Goal: Task Accomplishment & Management: Use online tool/utility

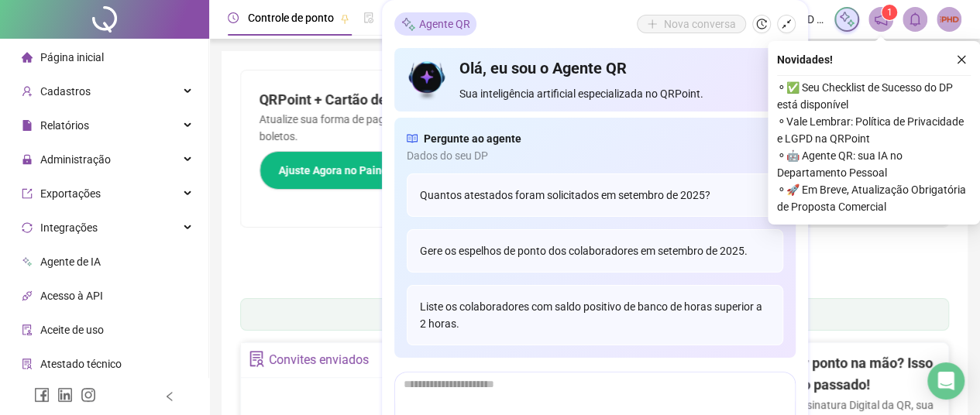
click at [957, 55] on icon "close" at bounding box center [961, 59] width 11 height 11
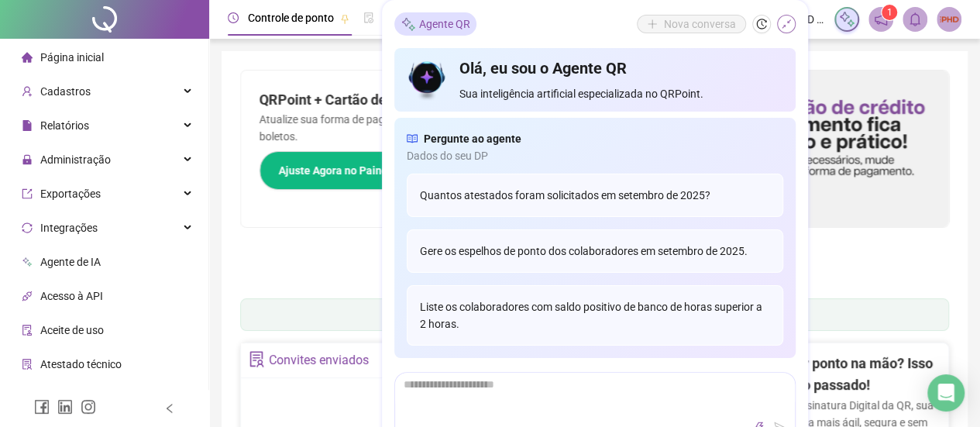
click at [783, 25] on icon "shrink" at bounding box center [786, 23] width 9 height 9
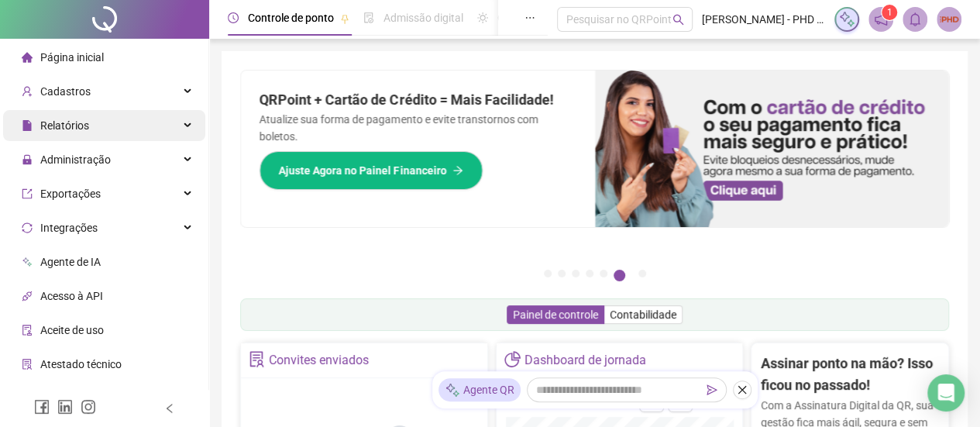
click at [147, 126] on div "Relatórios" at bounding box center [104, 125] width 202 height 31
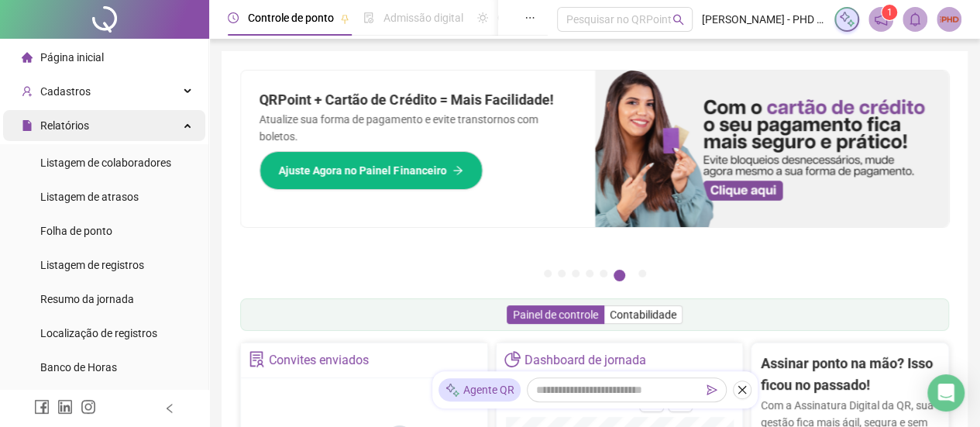
click at [147, 126] on div "Relatórios" at bounding box center [104, 125] width 202 height 31
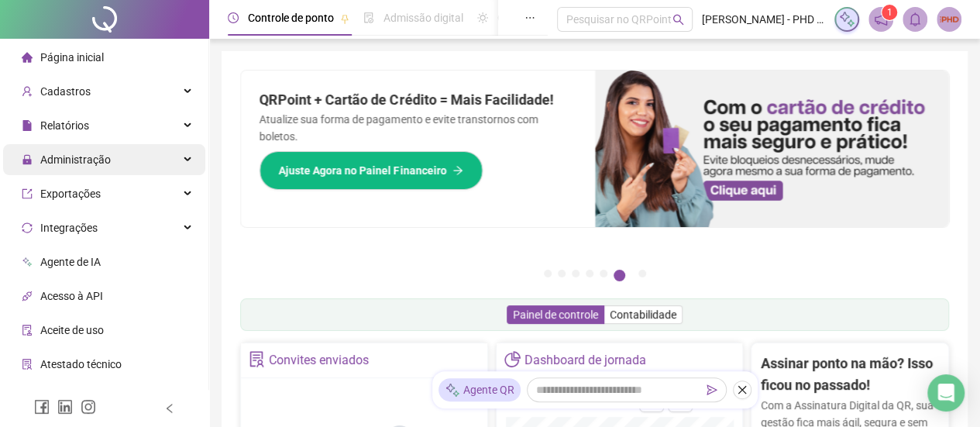
click at [130, 160] on div "Administração" at bounding box center [104, 159] width 202 height 31
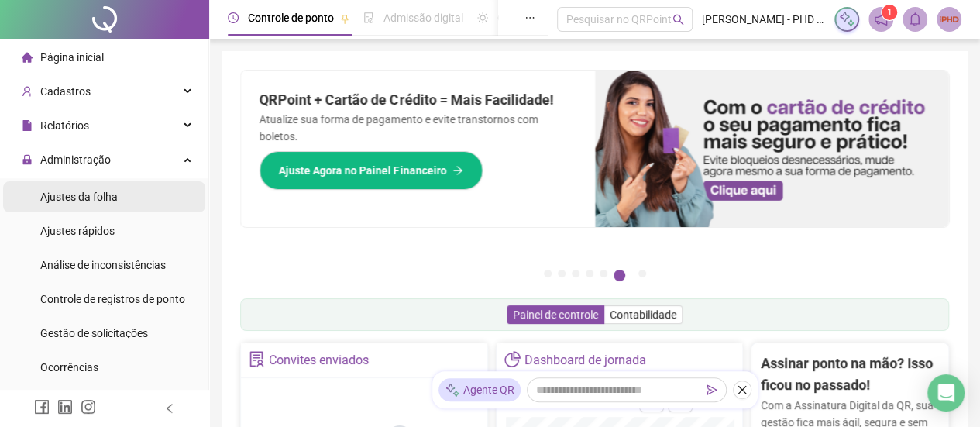
click at [96, 196] on span "Ajustes da folha" at bounding box center [78, 197] width 77 height 12
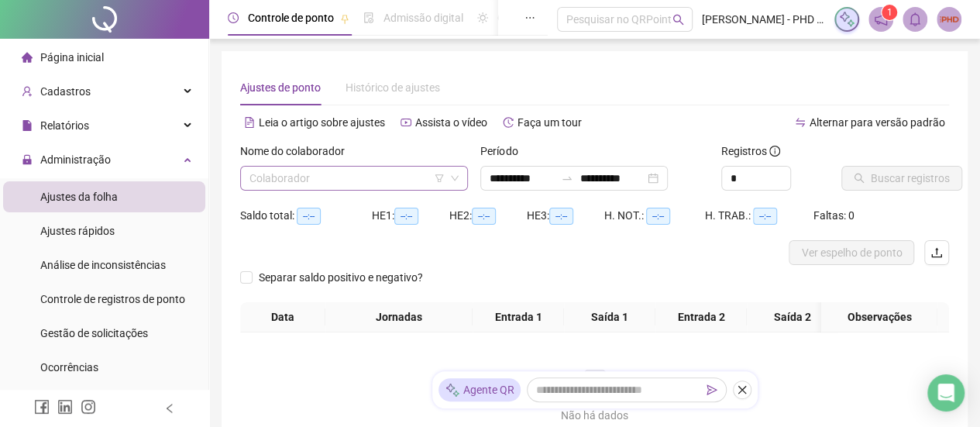
click at [398, 179] on input "search" at bounding box center [347, 178] width 195 height 23
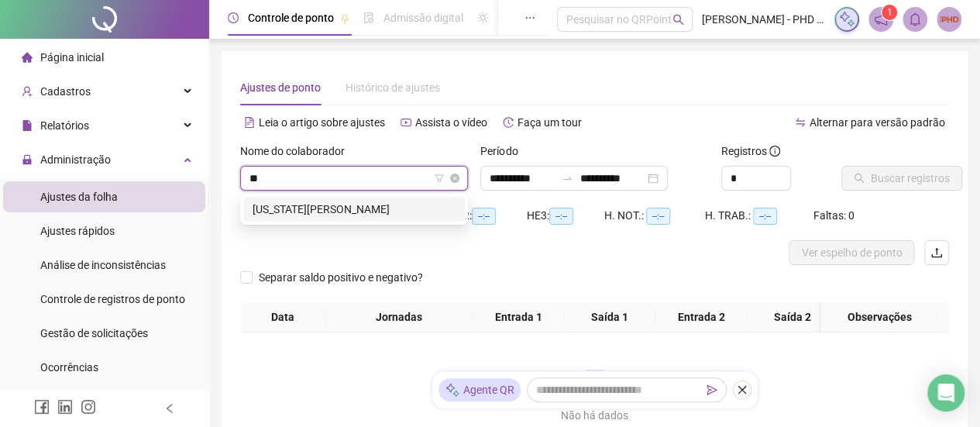
type input "***"
click at [383, 205] on div "[US_STATE][PERSON_NAME]" at bounding box center [354, 209] width 203 height 17
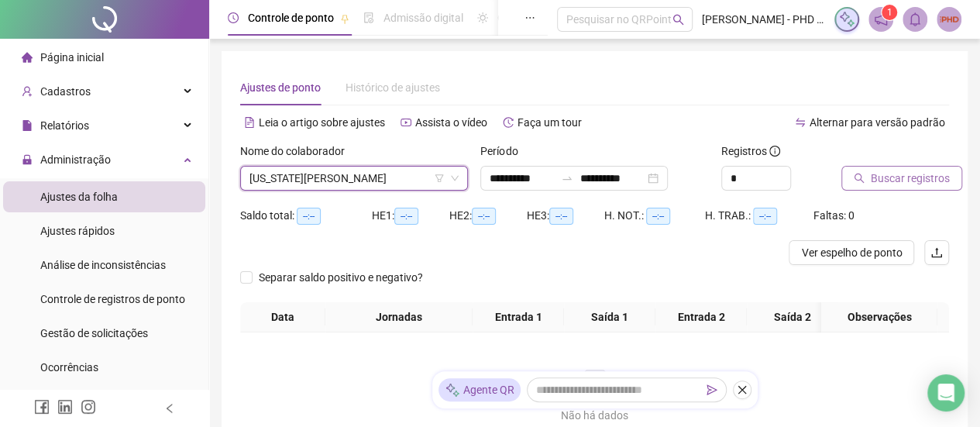
click at [887, 176] on span "Buscar registros" at bounding box center [910, 178] width 79 height 17
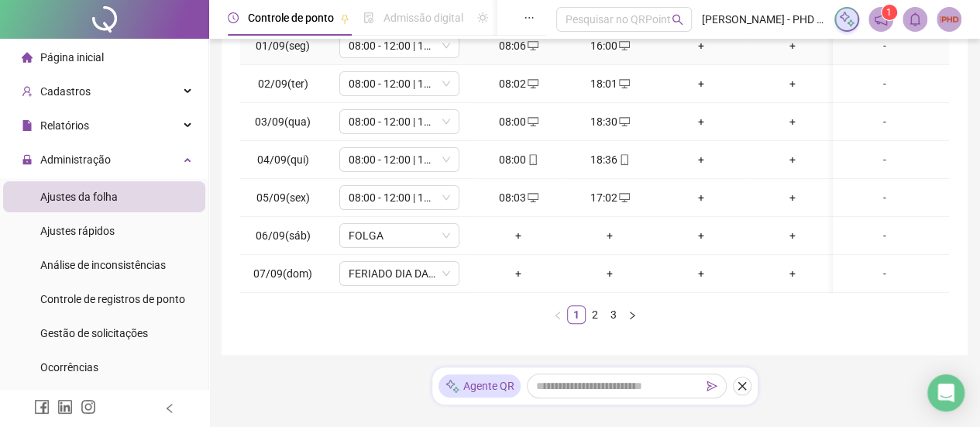
scroll to position [358, 0]
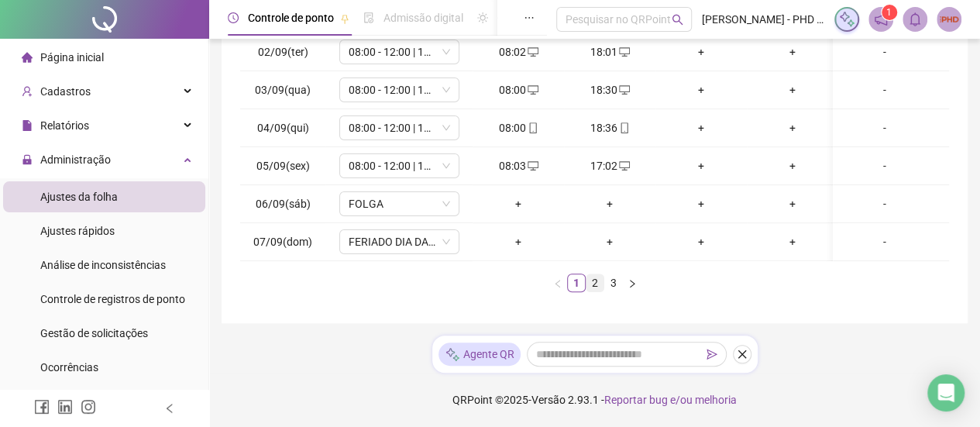
click at [598, 284] on link "2" at bounding box center [595, 282] width 17 height 17
click at [617, 285] on link "3" at bounding box center [613, 282] width 17 height 17
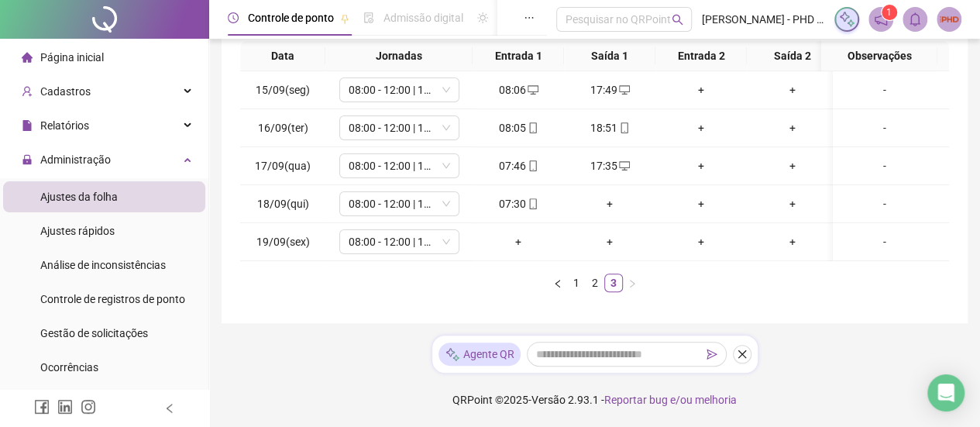
scroll to position [0, 0]
click at [612, 195] on div "+" at bounding box center [609, 203] width 79 height 17
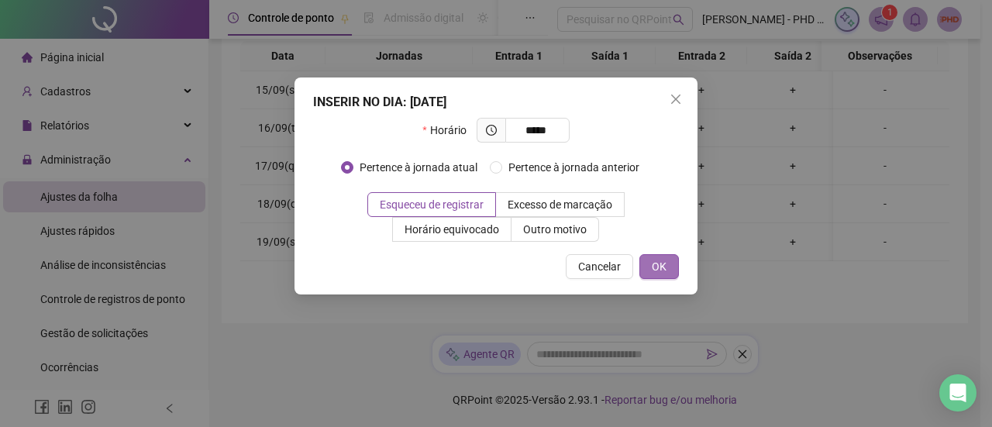
type input "*****"
click at [659, 277] on button "OK" at bounding box center [659, 266] width 40 height 25
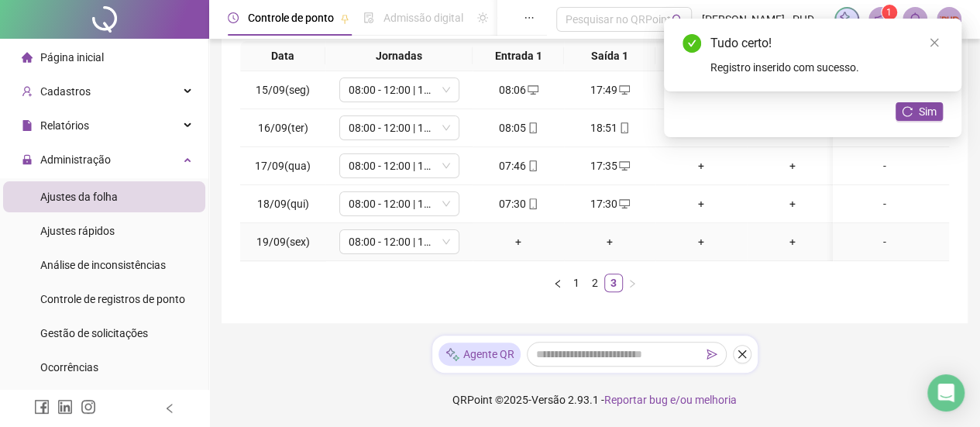
click at [526, 233] on div "+" at bounding box center [518, 241] width 79 height 17
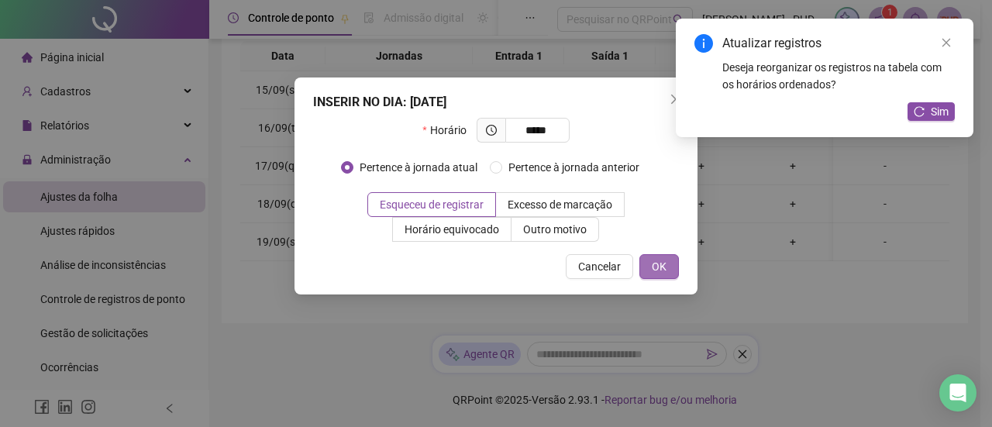
type input "*****"
click at [647, 267] on button "OK" at bounding box center [659, 266] width 40 height 25
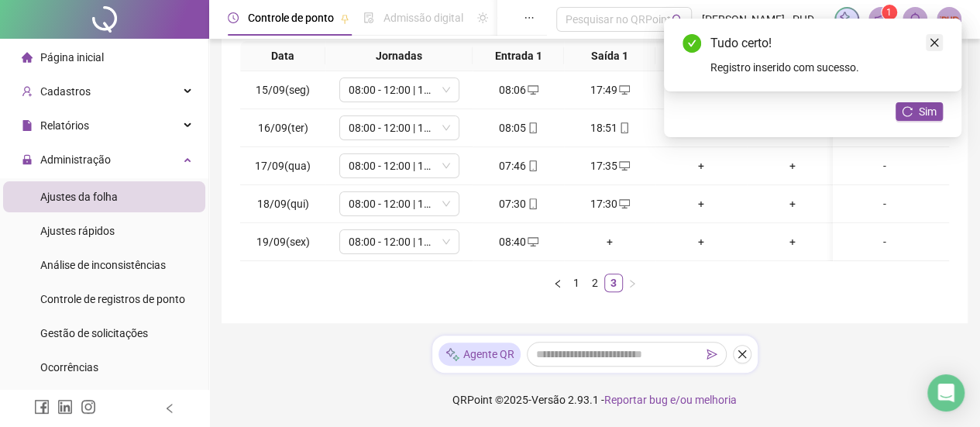
click at [933, 43] on icon "close" at bounding box center [934, 42] width 11 height 11
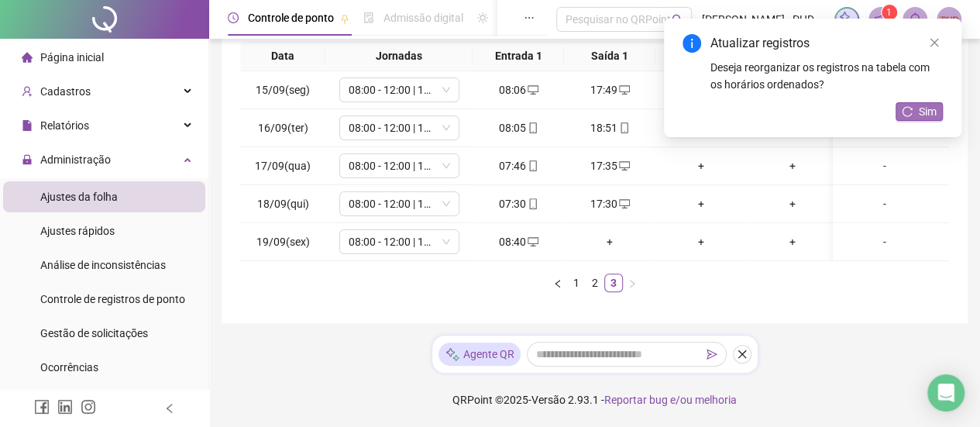
click at [911, 117] on button "Sim" at bounding box center [919, 111] width 47 height 19
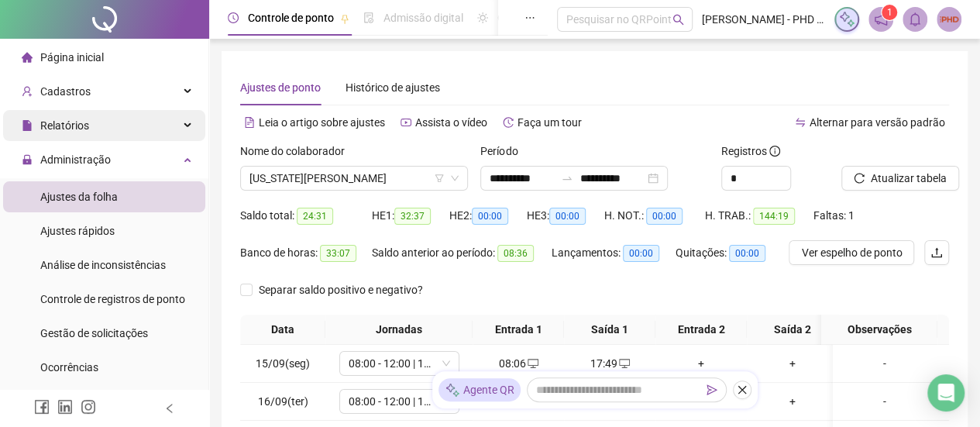
click at [68, 125] on span "Relatórios" at bounding box center [64, 125] width 49 height 12
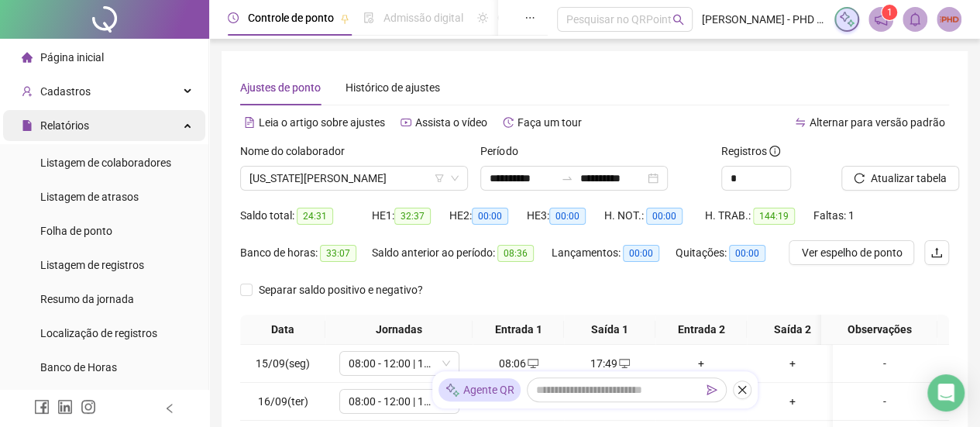
click at [66, 125] on span "Relatórios" at bounding box center [64, 125] width 49 height 12
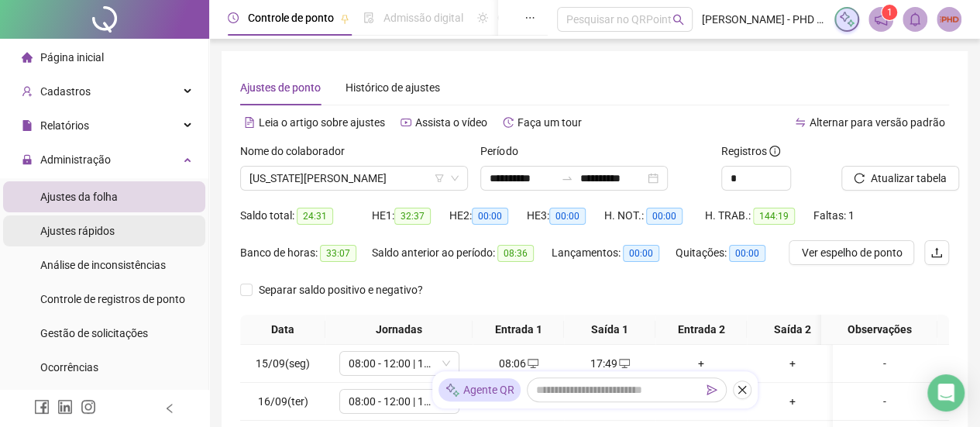
click at [102, 222] on div "Ajustes rápidos" at bounding box center [77, 230] width 74 height 31
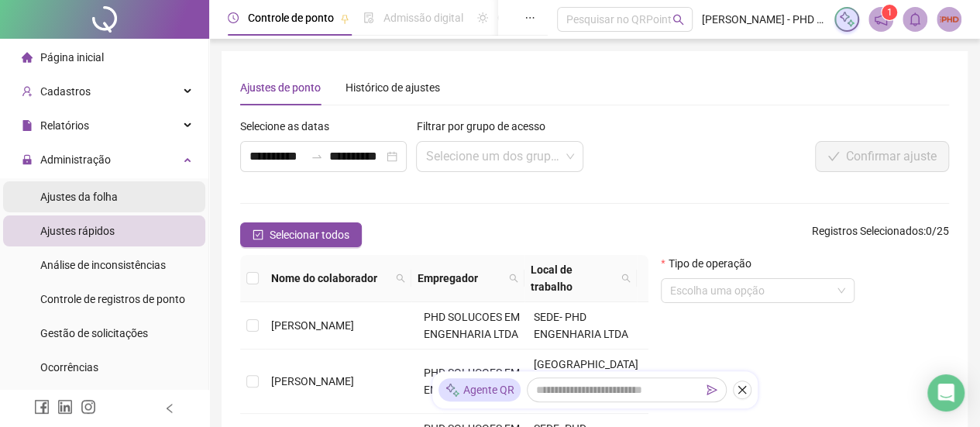
click at [74, 195] on span "Ajustes da folha" at bounding box center [78, 197] width 77 height 12
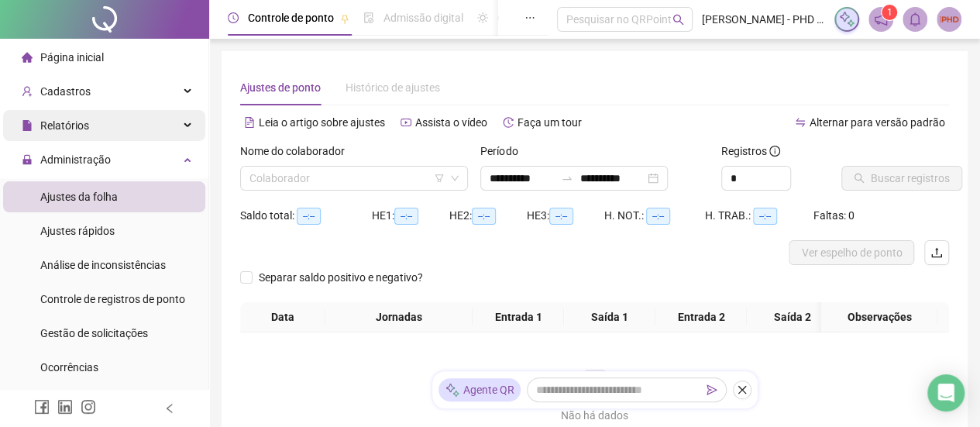
click at [90, 123] on div "Relatórios" at bounding box center [104, 125] width 202 height 31
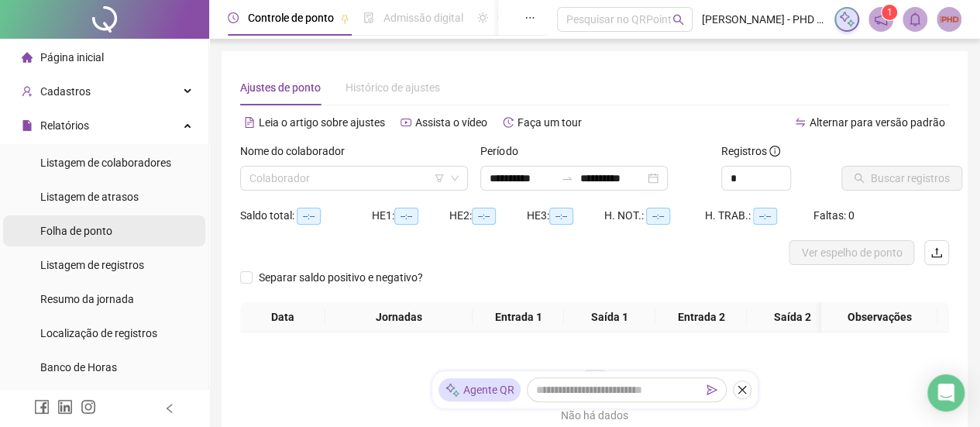
click at [102, 226] on span "Folha de ponto" at bounding box center [76, 231] width 72 height 12
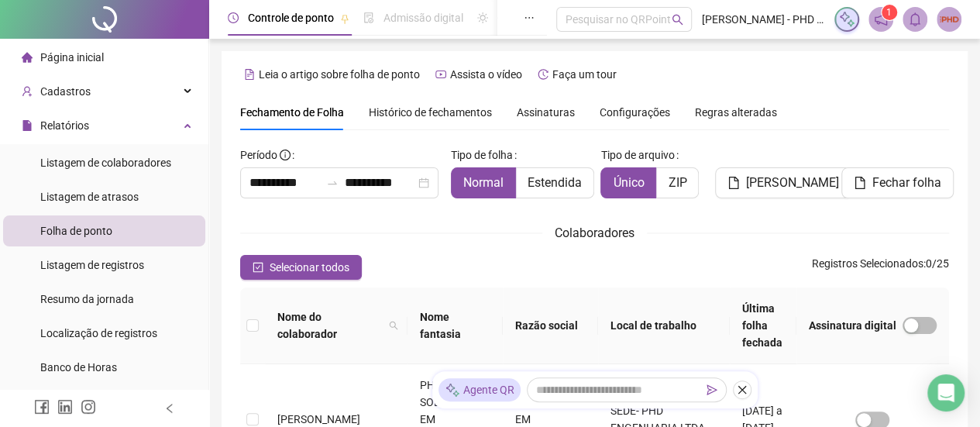
scroll to position [104, 0]
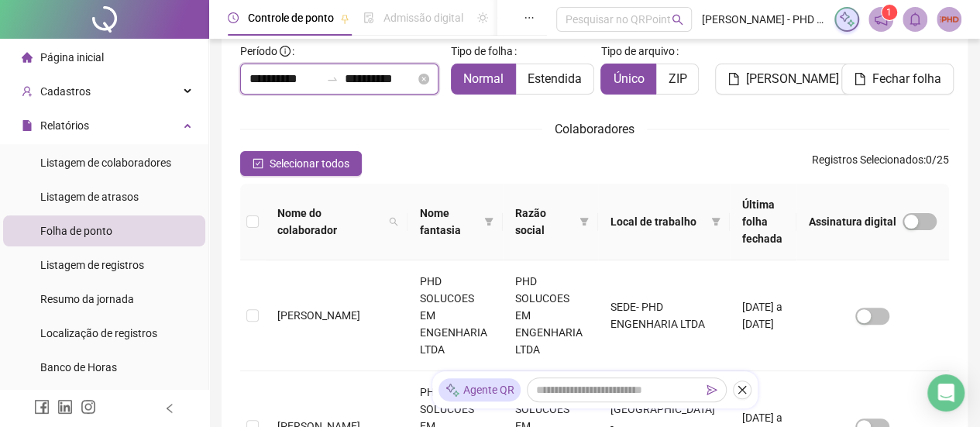
click at [302, 81] on input "**********" at bounding box center [285, 79] width 71 height 19
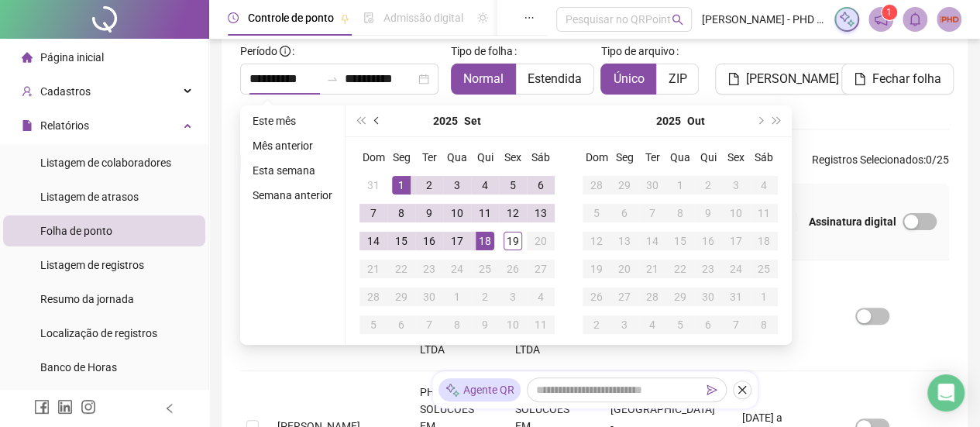
click at [372, 122] on button "prev-year" at bounding box center [377, 120] width 17 height 31
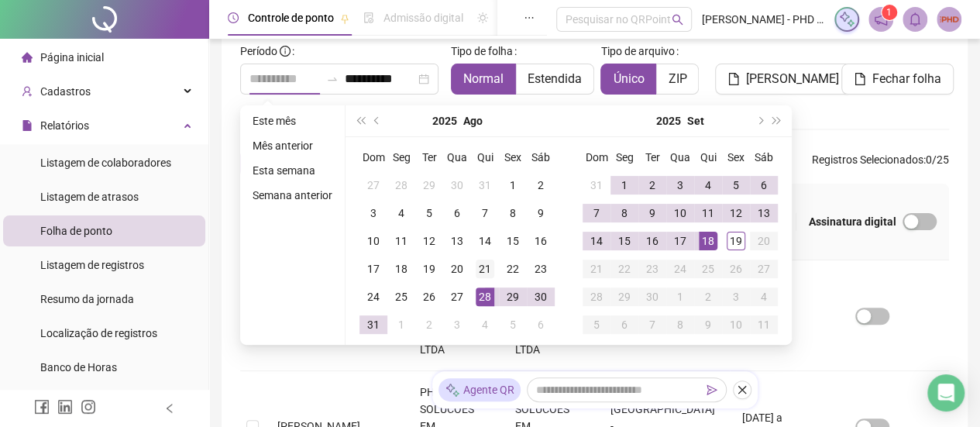
type input "**********"
click at [486, 272] on div "21" at bounding box center [485, 269] width 19 height 19
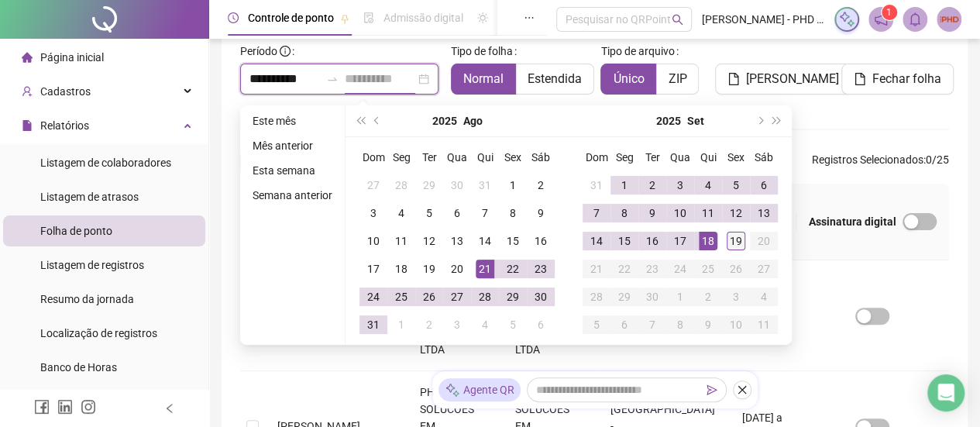
type input "**********"
click at [735, 240] on div "19" at bounding box center [736, 241] width 19 height 19
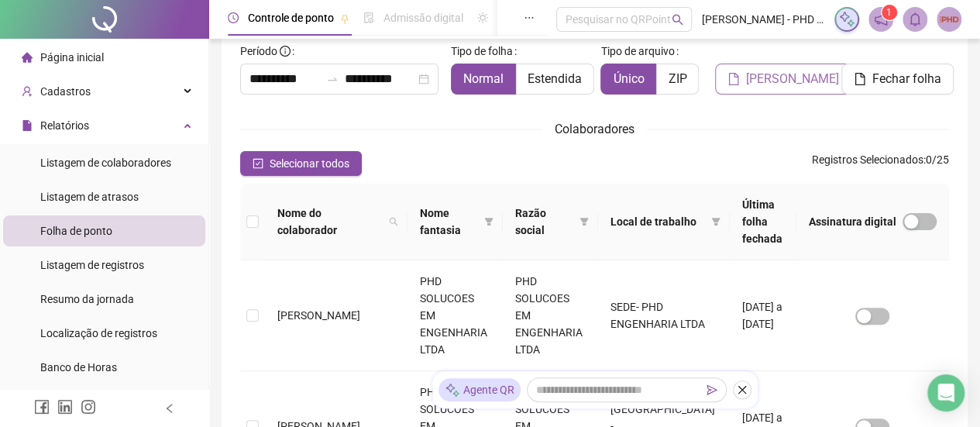
click at [760, 79] on span "[PERSON_NAME]" at bounding box center [792, 79] width 93 height 19
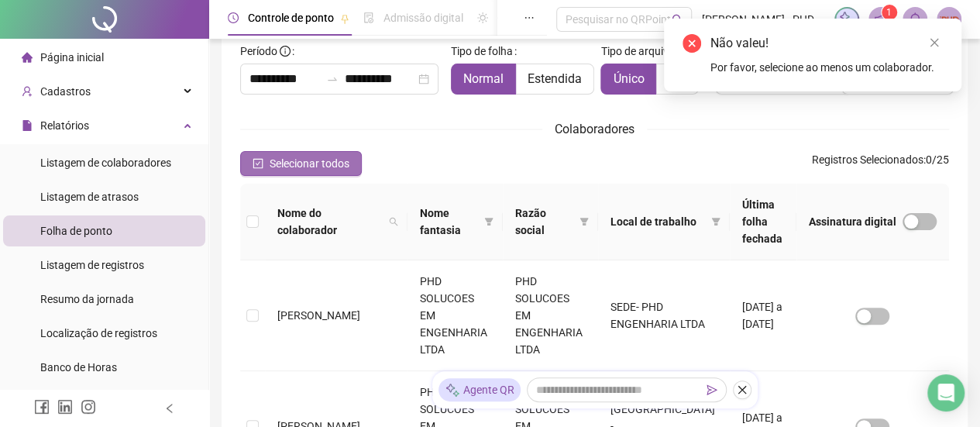
click at [248, 167] on button "Selecionar todos" at bounding box center [301, 163] width 122 height 25
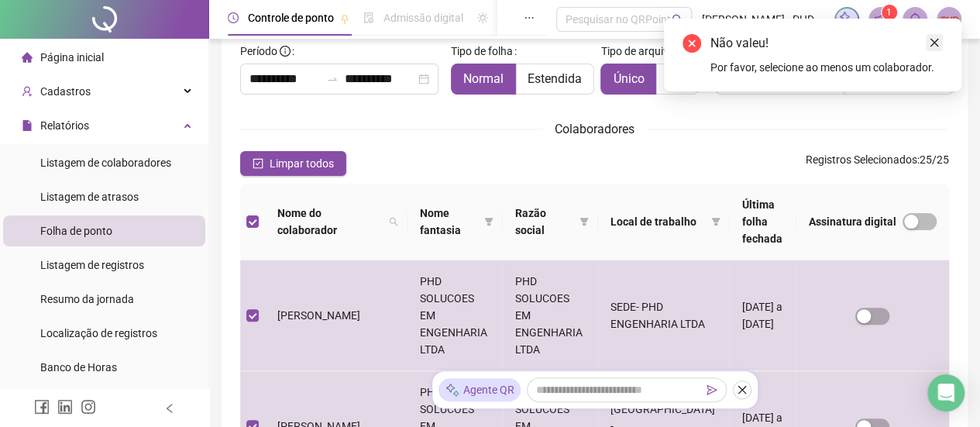
click at [941, 38] on link "Close" at bounding box center [934, 42] width 17 height 17
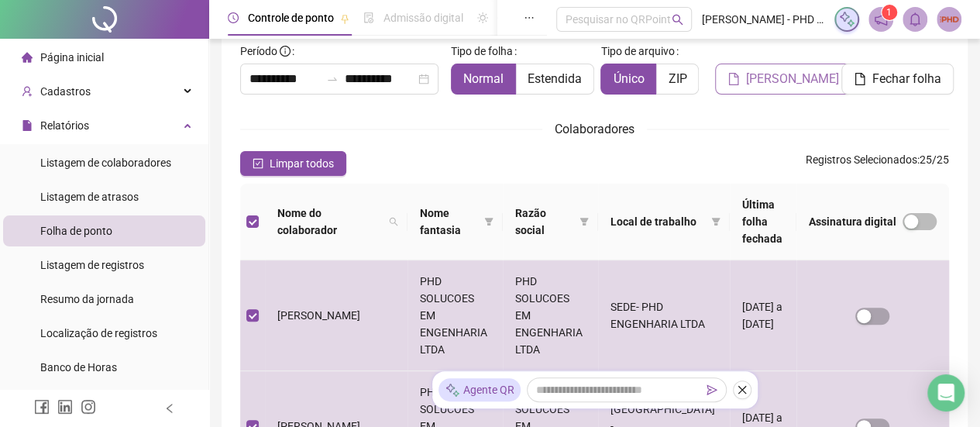
click at [793, 77] on span "[PERSON_NAME]" at bounding box center [792, 79] width 93 height 19
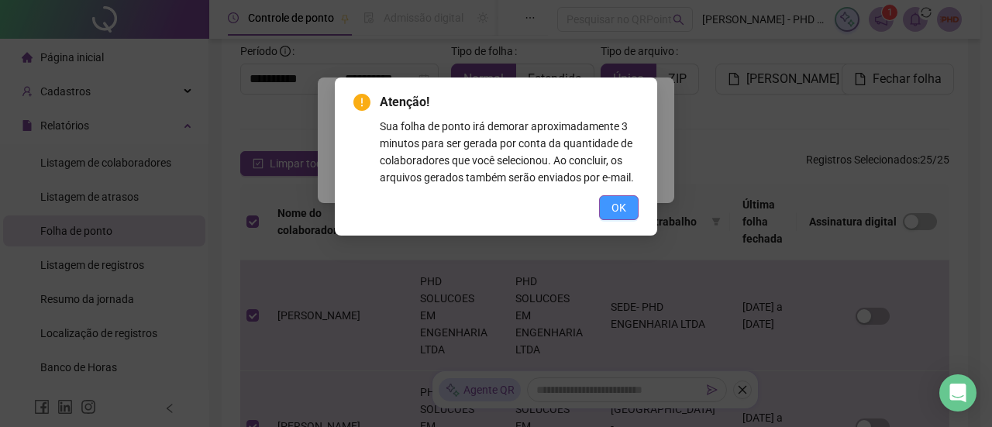
click at [609, 212] on button "OK" at bounding box center [619, 207] width 40 height 25
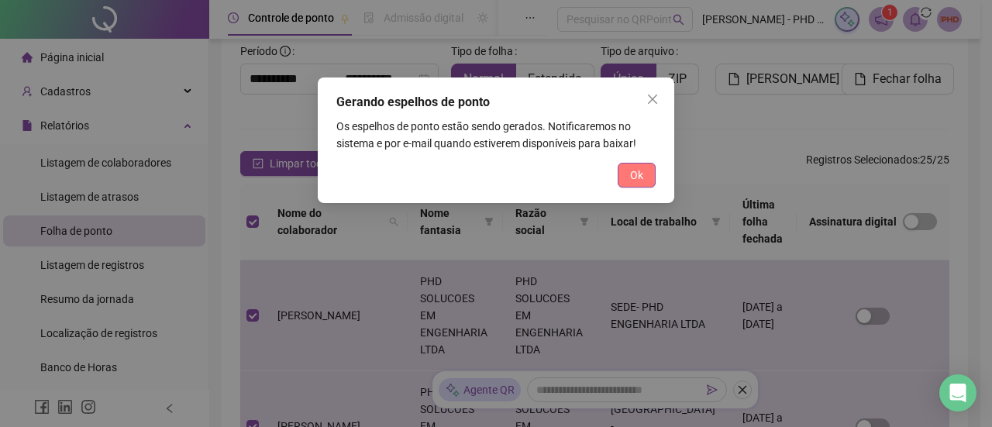
click at [635, 174] on span "Ok" at bounding box center [636, 175] width 13 height 17
